Goal: Task Accomplishment & Management: Complete application form

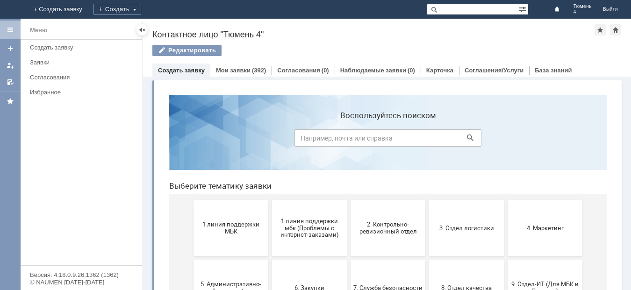
click at [124, 193] on div "Меню Создать заявку Заявки Согласования Избранное" at bounding box center [82, 153] width 122 height 226
click at [385, 224] on span "2. Контрольно-ревизионный отдел" at bounding box center [387, 228] width 69 height 14
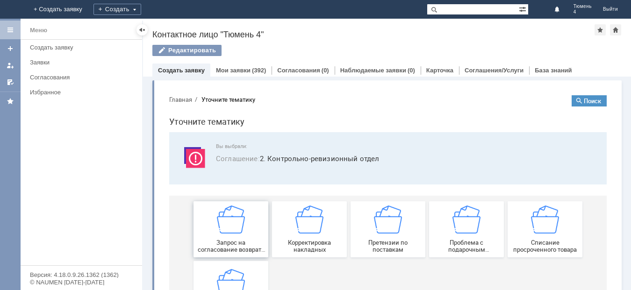
click at [228, 237] on div "Запрос на согласование возврата (д/с или товара)" at bounding box center [230, 230] width 69 height 48
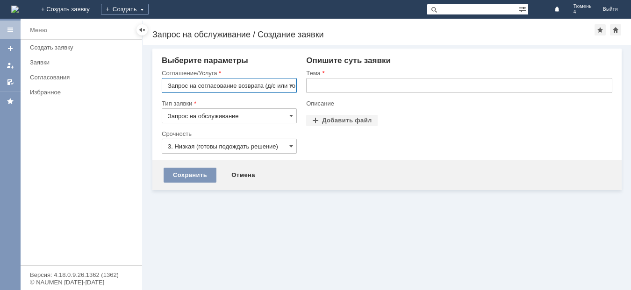
scroll to position [0, 18]
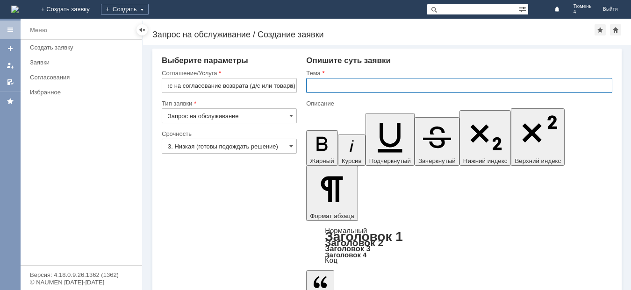
click at [313, 86] on input "text" at bounding box center [459, 85] width 306 height 15
type input "Тюмень 4 отбраковка"
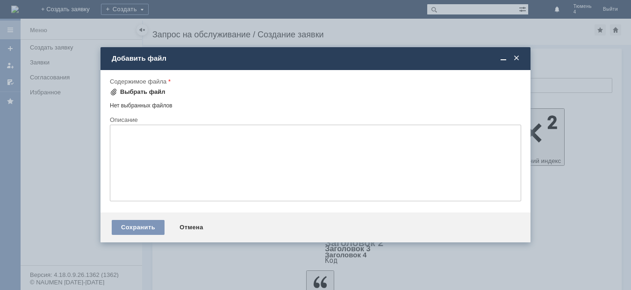
click at [149, 89] on div "Выбрать файл" at bounding box center [142, 91] width 45 height 7
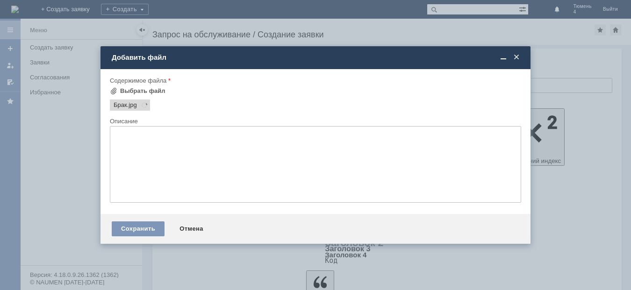
scroll to position [0, 0]
click at [127, 88] on div "Выбрать файл" at bounding box center [142, 90] width 45 height 7
click at [141, 227] on div "Сохранить" at bounding box center [138, 229] width 53 height 15
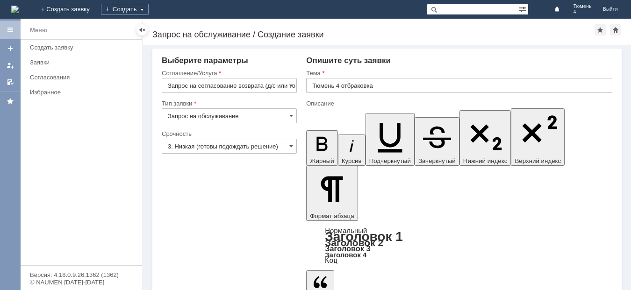
scroll to position [7, 0]
